Goal: Information Seeking & Learning: Learn about a topic

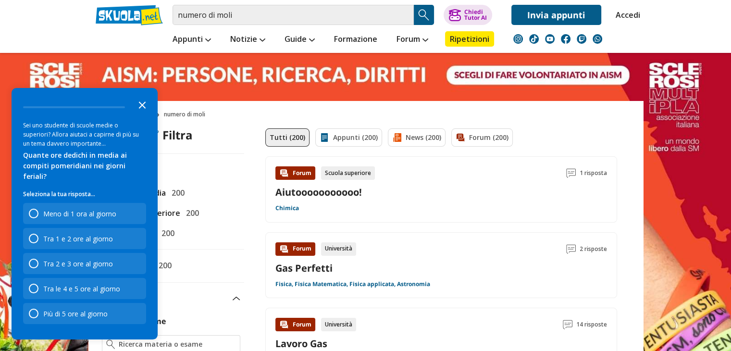
click at [144, 109] on polygon "Close the survey" at bounding box center [142, 104] width 7 height 7
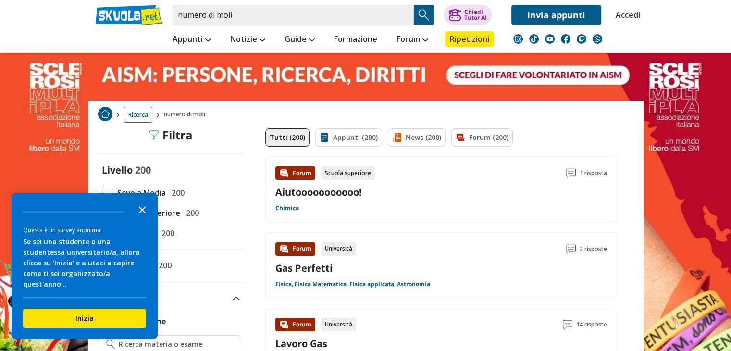
click at [143, 213] on polygon "Close the survey" at bounding box center [142, 209] width 7 height 7
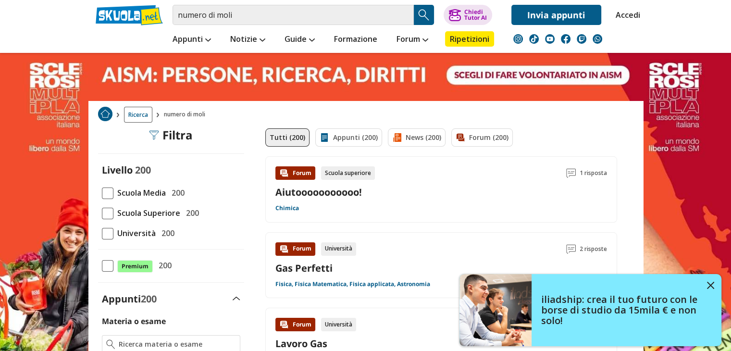
click at [159, 214] on span "Scuola Superiore" at bounding box center [146, 213] width 67 height 13
click at [102, 213] on input "Scuola Superiore 200" at bounding box center [102, 213] width 0 height 0
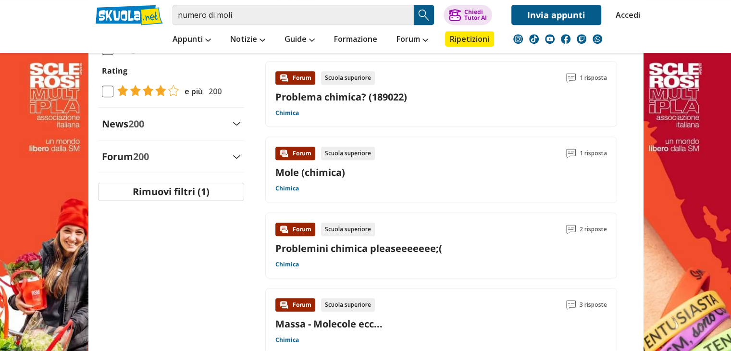
scroll to position [506, 0]
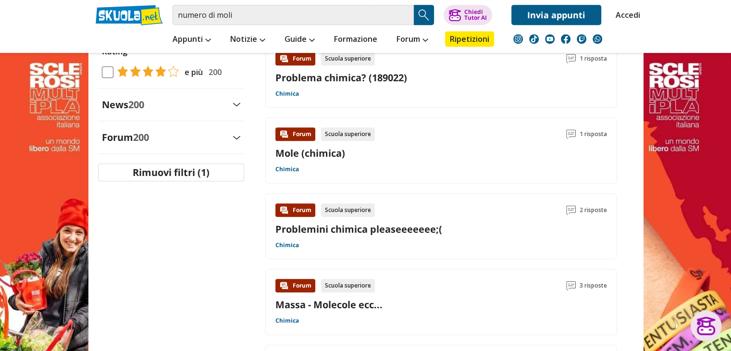
click at [423, 150] on div "Mole (chimica)" at bounding box center [442, 153] width 332 height 13
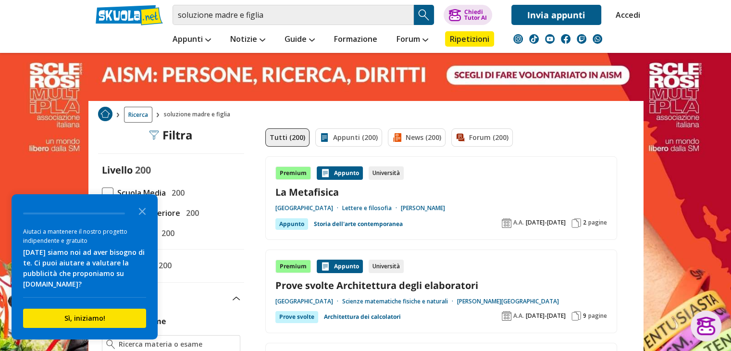
click at [172, 210] on span "Scuola Superiore" at bounding box center [146, 213] width 67 height 13
click at [102, 213] on input "Scuola Superiore 200" at bounding box center [102, 213] width 0 height 0
click at [142, 209] on icon "Close the survey" at bounding box center [142, 210] width 19 height 19
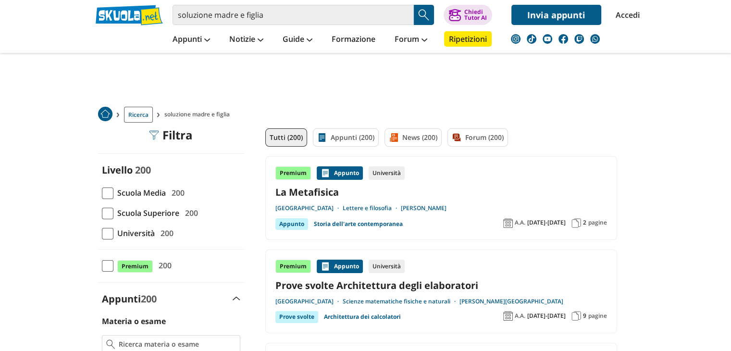
click at [147, 210] on span "Scuola Superiore" at bounding box center [146, 213] width 66 height 13
click at [102, 213] on input "Scuola Superiore 200" at bounding box center [102, 213] width 0 height 0
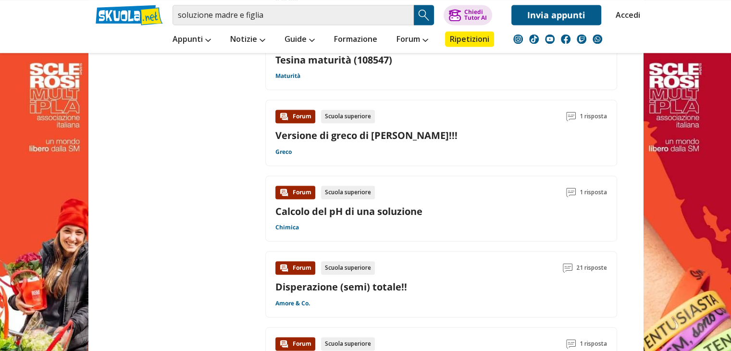
scroll to position [1448, 0]
